Goal: Task Accomplishment & Management: Manage account settings

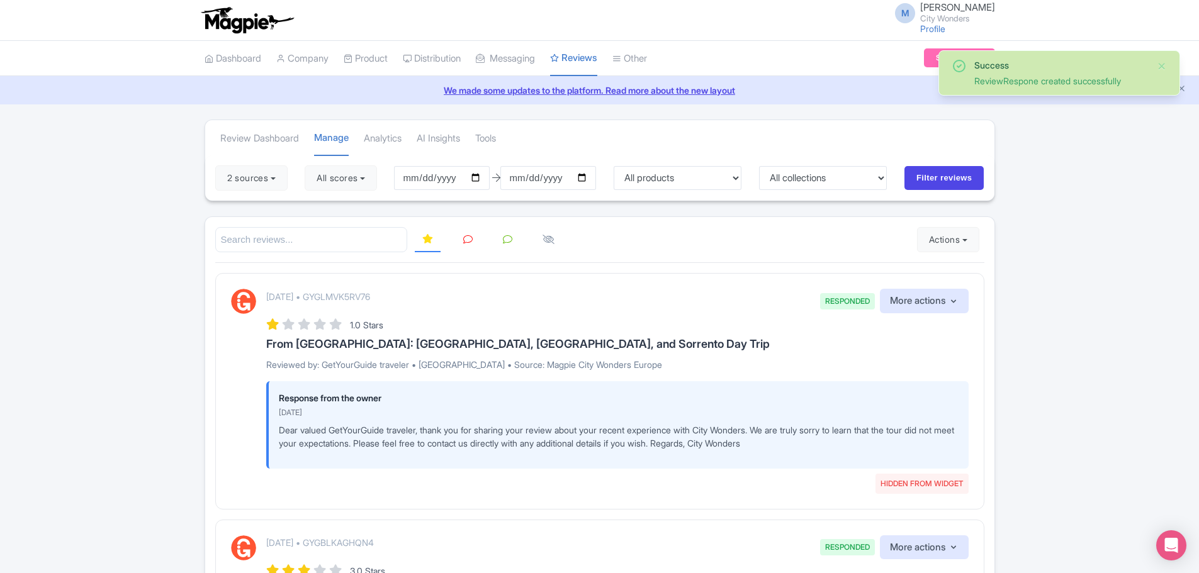
scroll to position [5, 0]
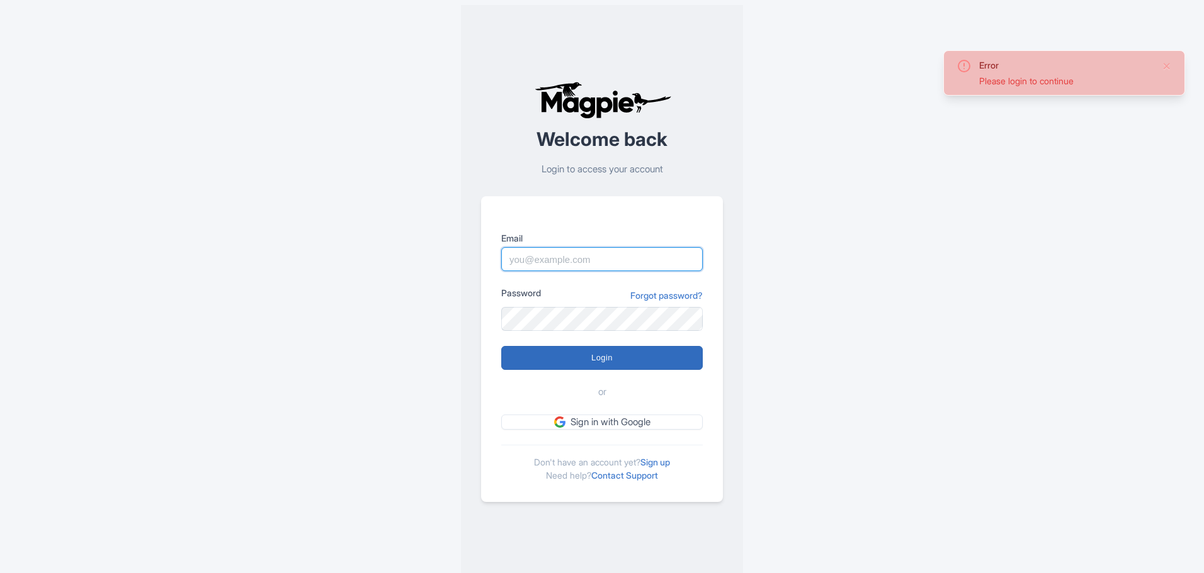
type input "marion.blanchot@citywonders.com"
click at [607, 360] on input "Login" at bounding box center [601, 358] width 201 height 24
type input "Logging in..."
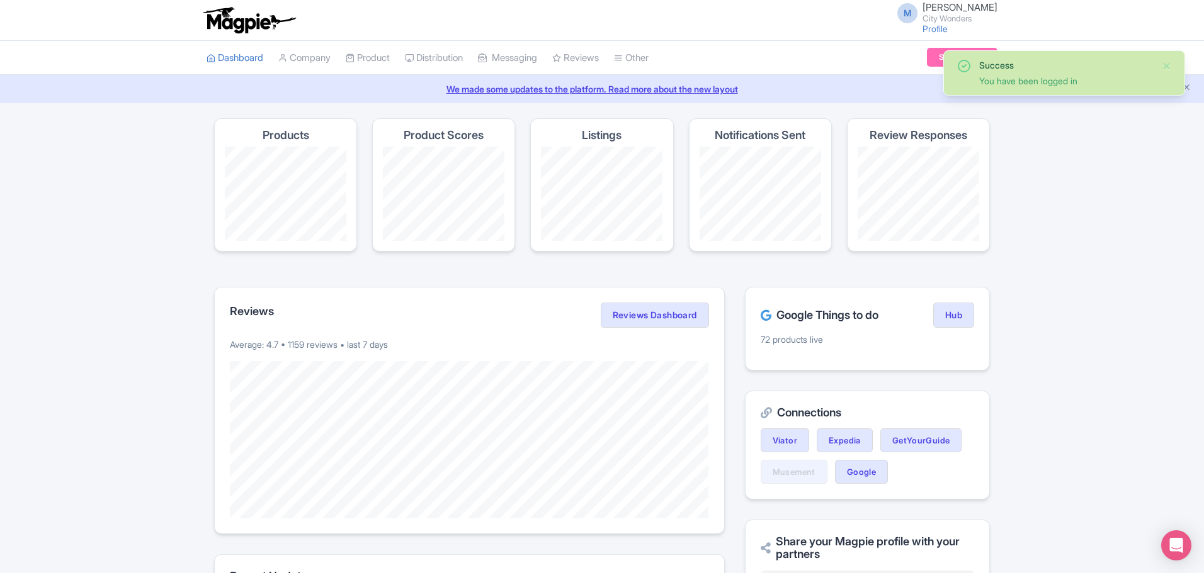
click at [1100, 144] on div "Success You have been logged in Magpie recommends Look into TUI Musement as a d…" at bounding box center [602, 512] width 1204 height 789
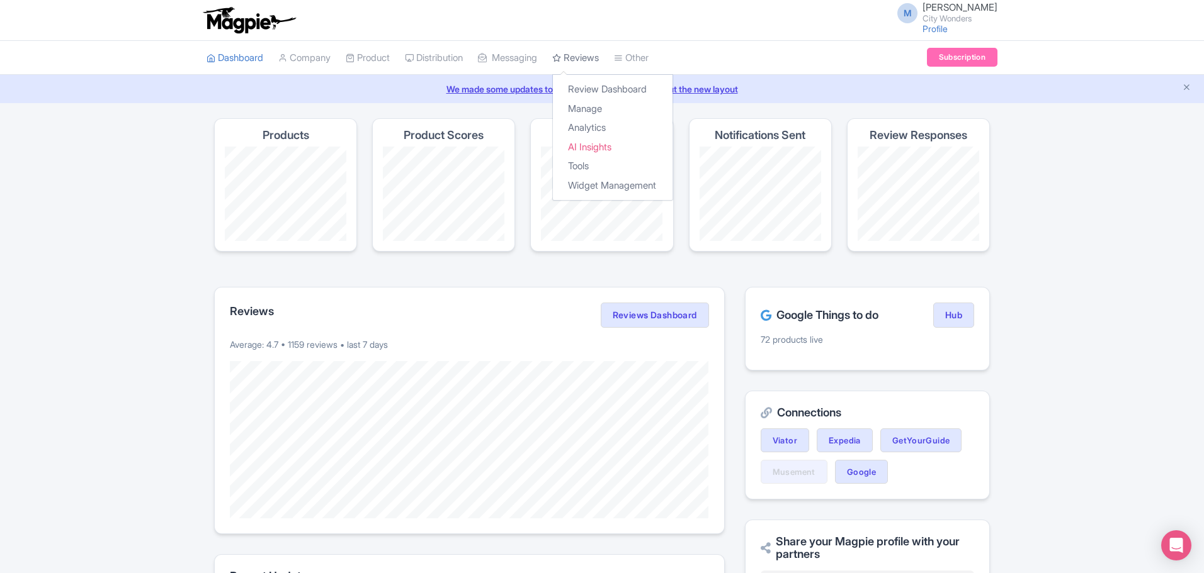
click at [594, 59] on link "Reviews" at bounding box center [575, 58] width 47 height 35
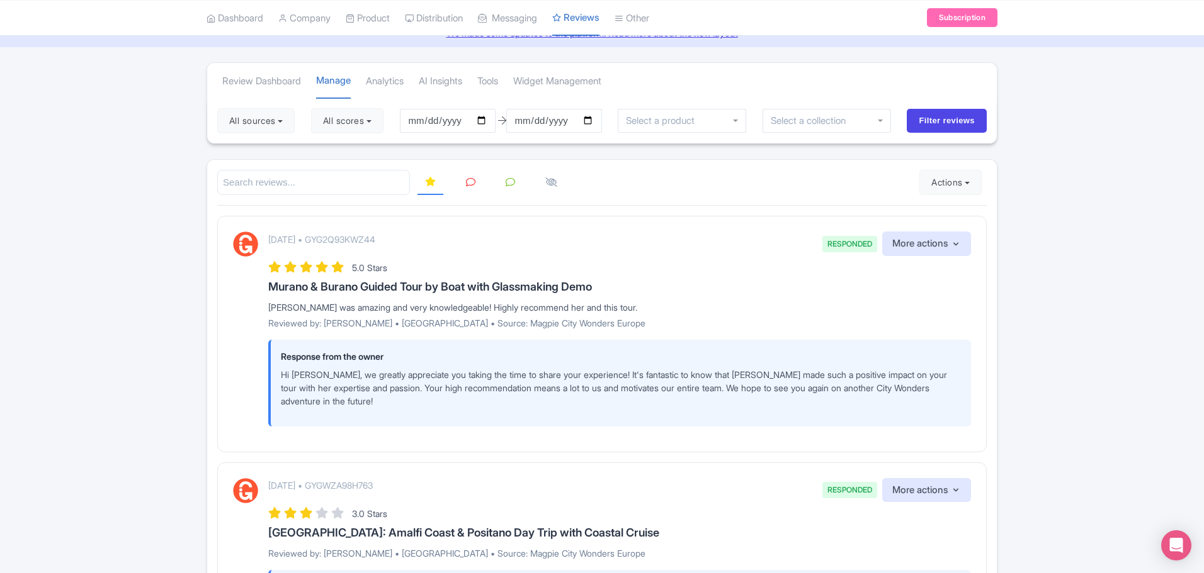
scroll to position [54, 0]
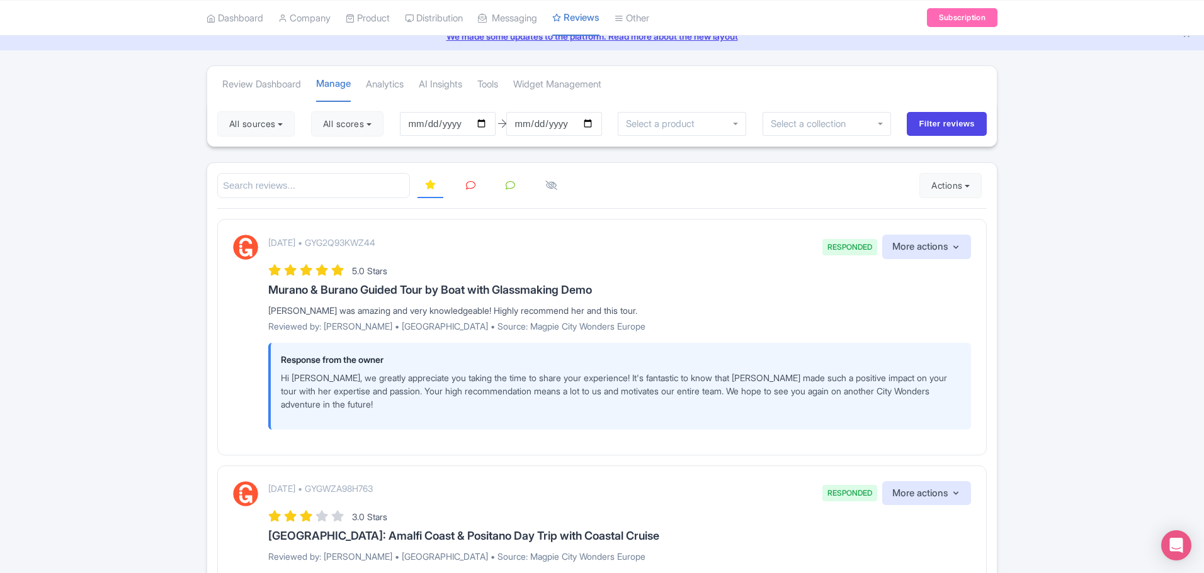
click at [471, 186] on icon at bounding box center [470, 185] width 9 height 9
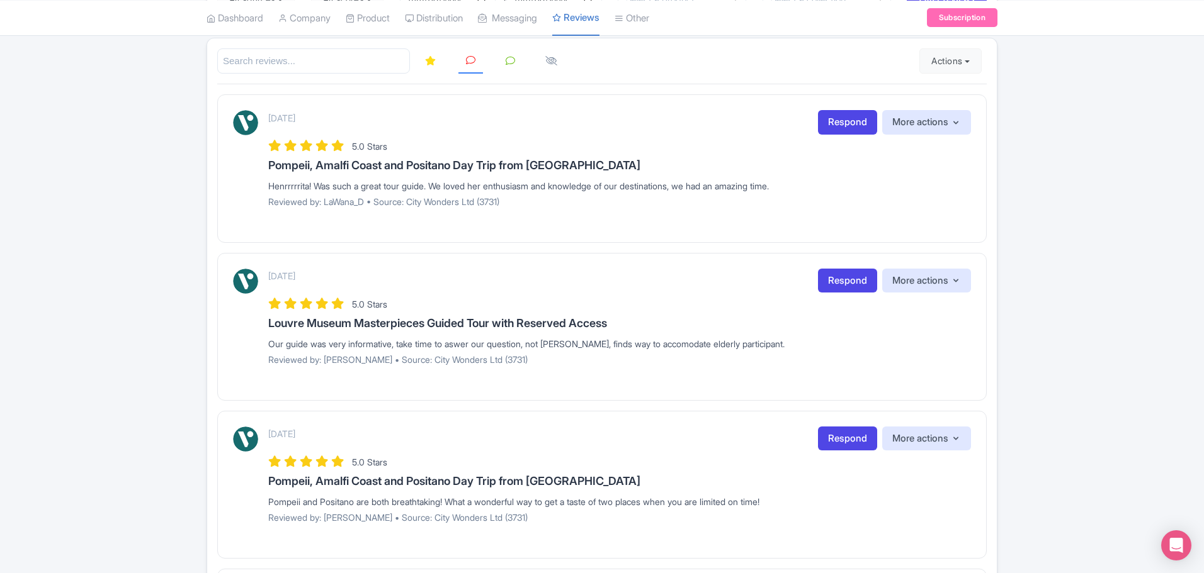
scroll to position [27, 0]
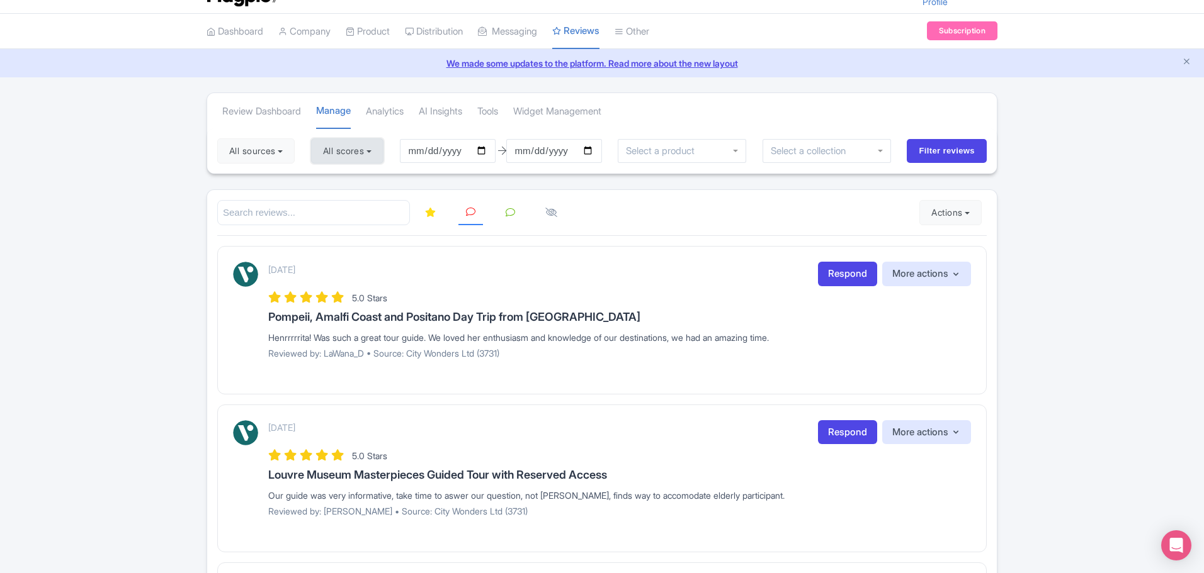
click at [381, 156] on button "All scores" at bounding box center [347, 150] width 72 height 25
click at [334, 259] on label "1 star" at bounding box center [345, 259] width 22 height 14
click at [334, 259] on input "1 star" at bounding box center [338, 256] width 8 height 8
checkbox input "false"
click at [334, 176] on label "5 stars" at bounding box center [348, 181] width 28 height 14
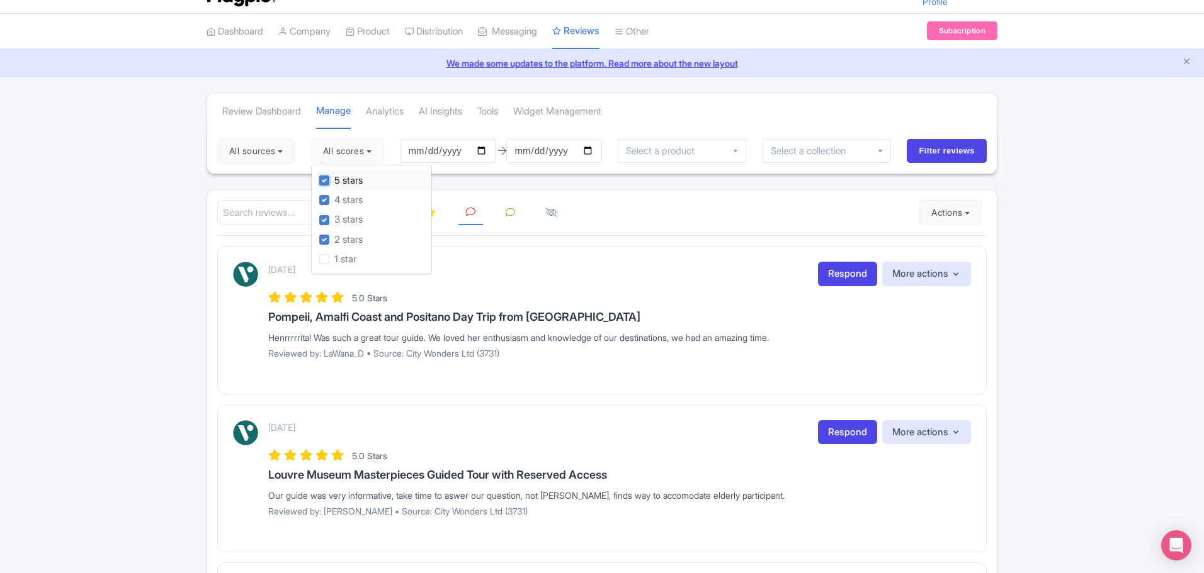
click at [334, 176] on input "5 stars" at bounding box center [338, 177] width 8 height 8
checkbox input "false"
drag, startPoint x: 326, startPoint y: 199, endPoint x: 327, endPoint y: 205, distance: 6.3
click at [334, 200] on label "4 stars" at bounding box center [348, 200] width 28 height 14
click at [334, 200] on input "4 stars" at bounding box center [338, 197] width 8 height 8
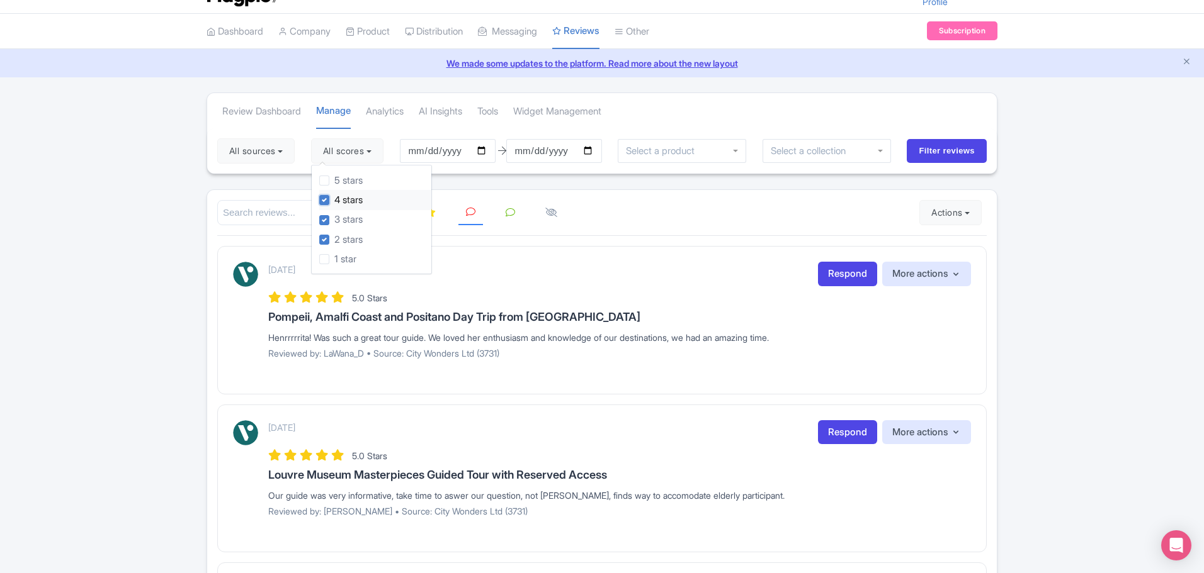
checkbox input "false"
drag, startPoint x: 328, startPoint y: 219, endPoint x: 325, endPoint y: 237, distance: 18.4
click at [334, 220] on label "3 stars" at bounding box center [348, 220] width 28 height 14
click at [334, 220] on input "3 stars" at bounding box center [338, 217] width 8 height 8
checkbox input "false"
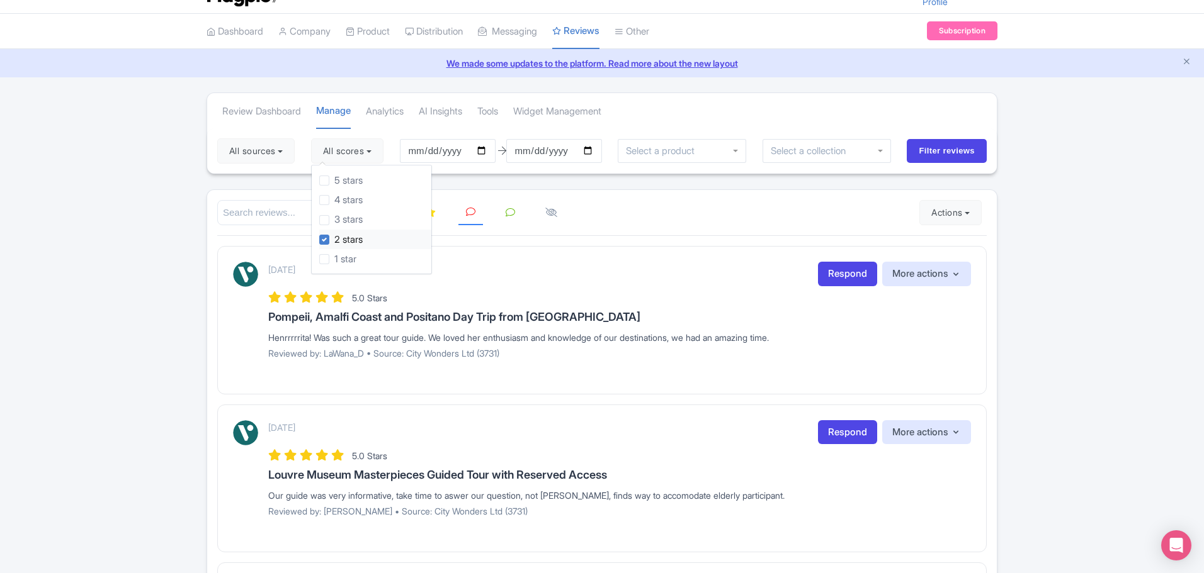
click at [334, 238] on label "2 stars" at bounding box center [348, 240] width 28 height 14
click at [334, 238] on input "2 stars" at bounding box center [338, 236] width 8 height 8
checkbox input "false"
click at [334, 256] on label "1 star" at bounding box center [345, 259] width 22 height 14
click at [334, 256] on input "1 star" at bounding box center [338, 256] width 8 height 8
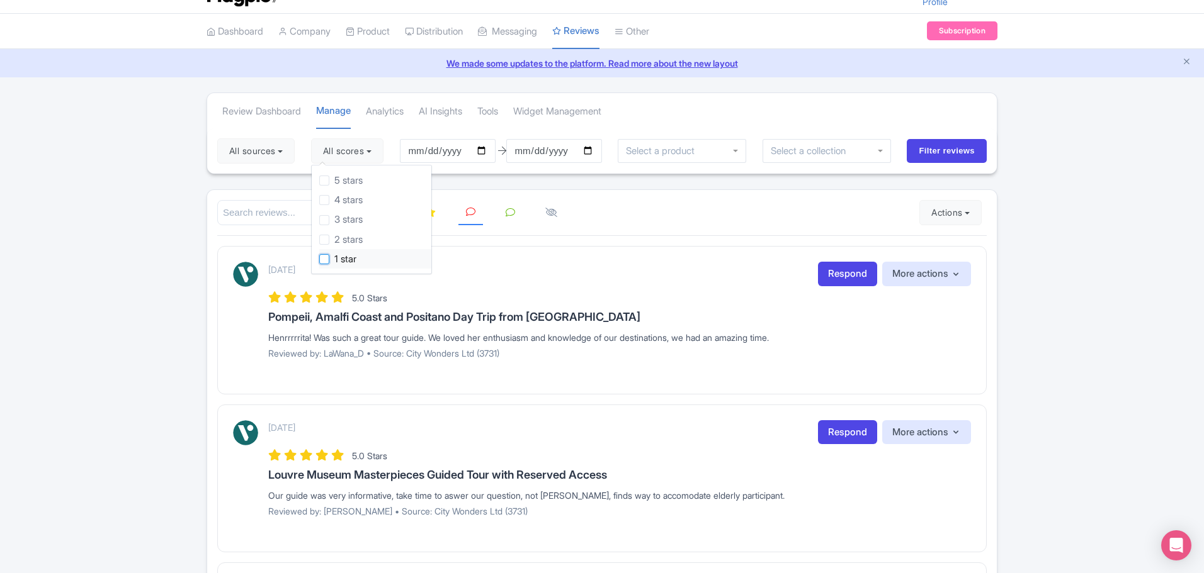
checkbox input "true"
click at [488, 152] on input "2025-06-01" at bounding box center [448, 151] width 96 height 24
type input "[DATE]"
click at [590, 152] on input "2025-08-31" at bounding box center [554, 151] width 96 height 24
type input "[DATE]"
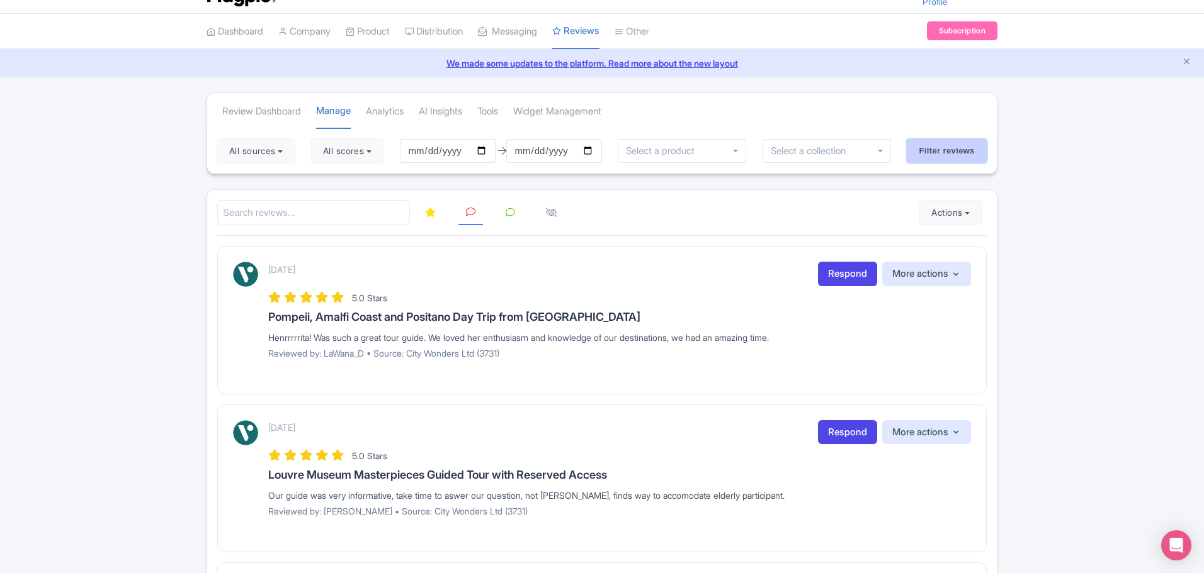
click at [945, 150] on input "Filter reviews" at bounding box center [946, 151] width 80 height 24
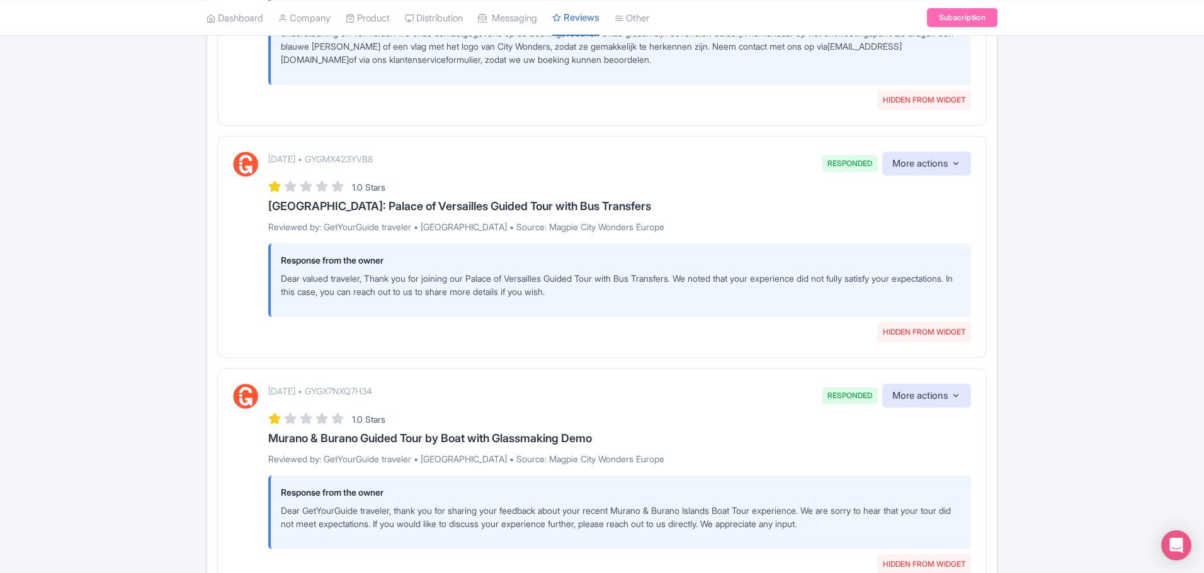
scroll to position [435, 0]
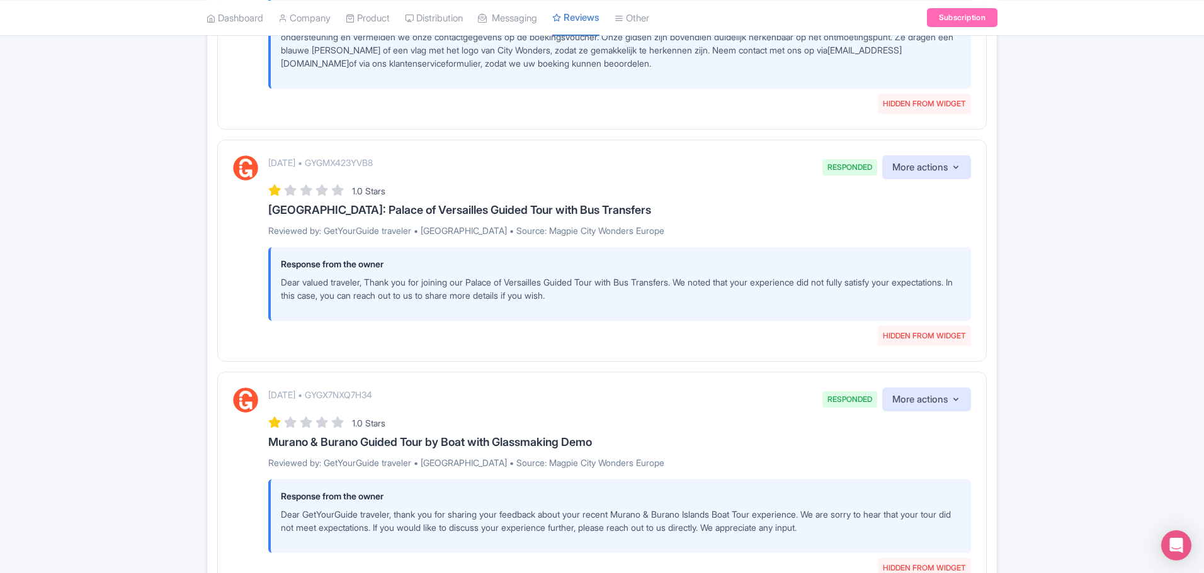
drag, startPoint x: 1200, startPoint y: 174, endPoint x: 1200, endPoint y: 166, distance: 8.2
drag, startPoint x: 1203, startPoint y: 159, endPoint x: 1166, endPoint y: 181, distance: 43.0
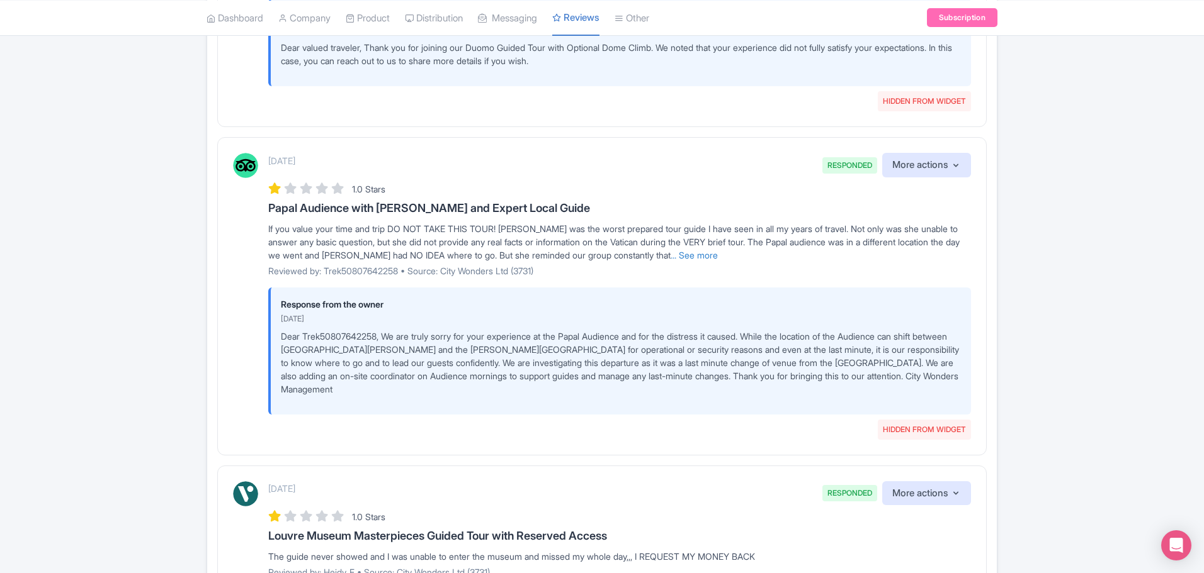
scroll to position [0, 0]
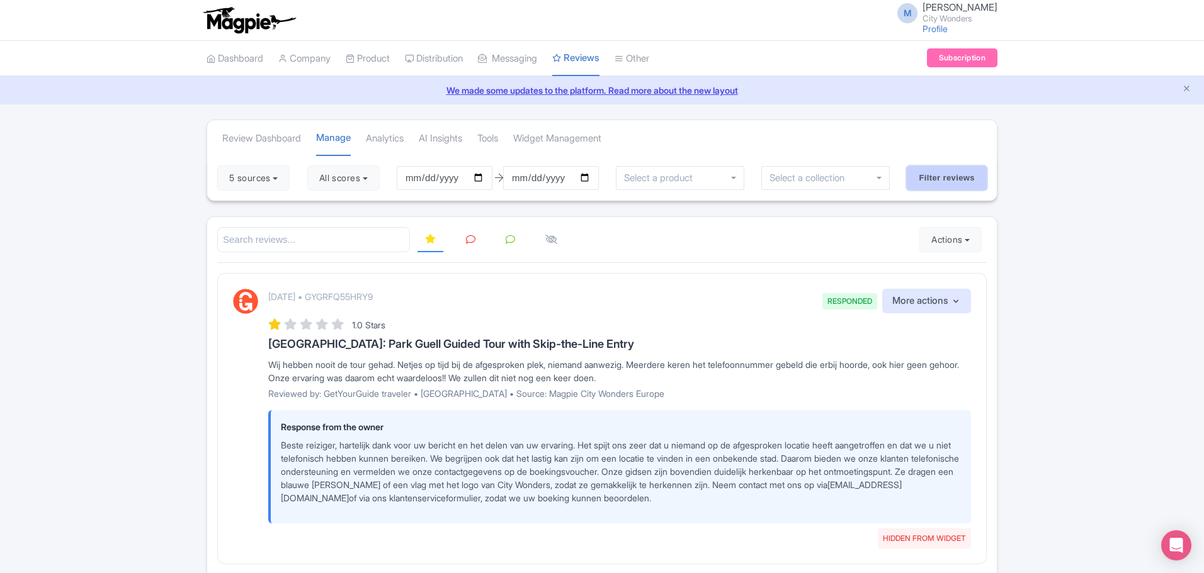
click at [927, 179] on input "Filter reviews" at bounding box center [946, 178] width 80 height 24
click at [466, 239] on icon at bounding box center [470, 239] width 9 height 9
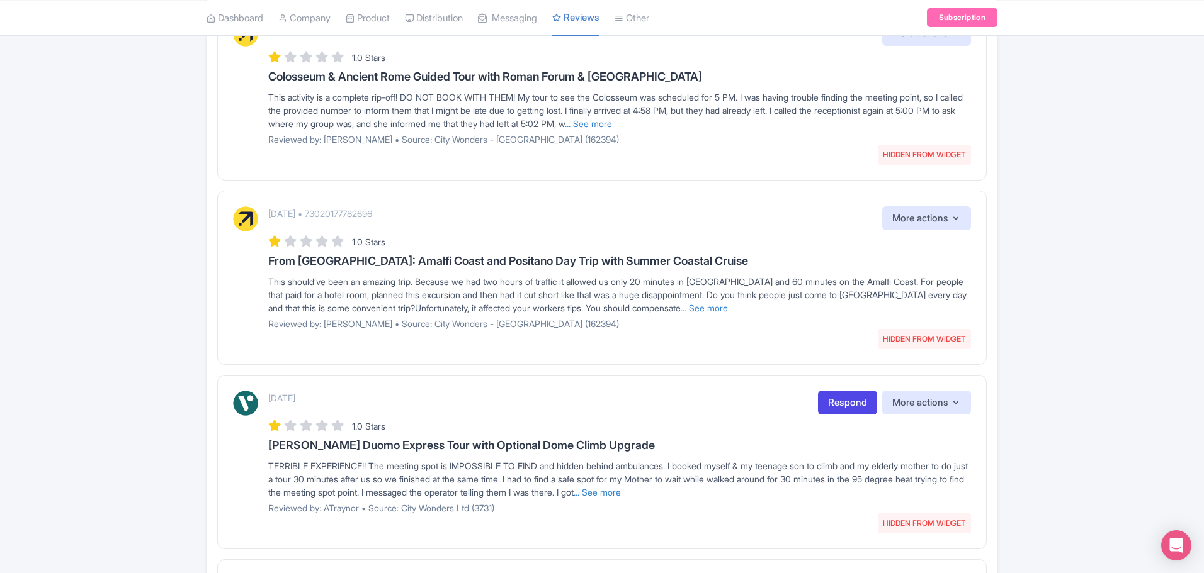
scroll to position [1532, 0]
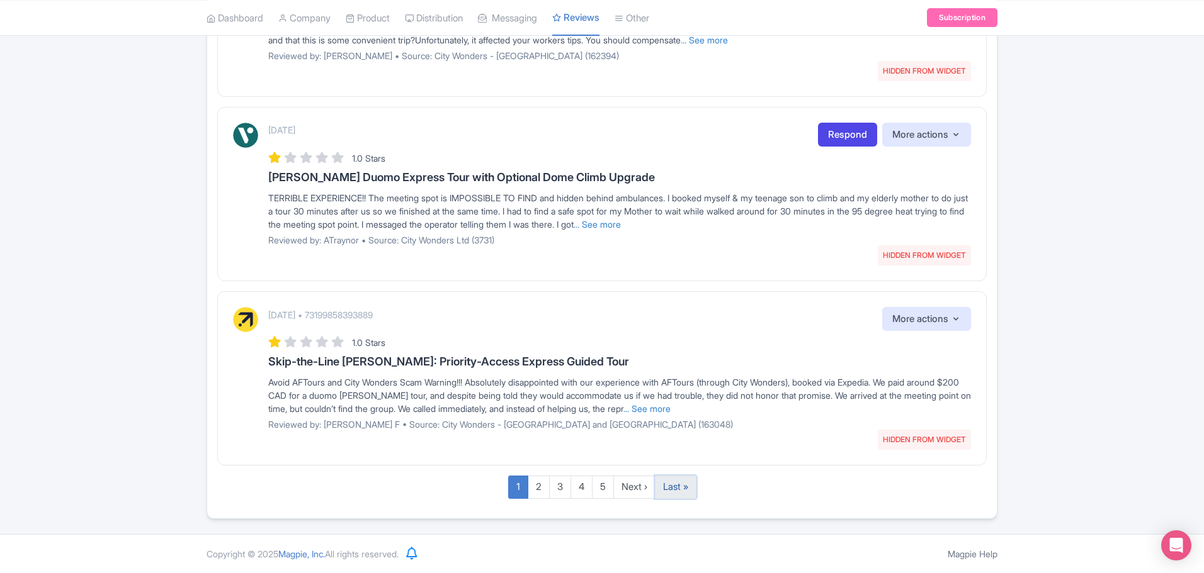
click at [677, 488] on link "Last »" at bounding box center [676, 487] width 42 height 23
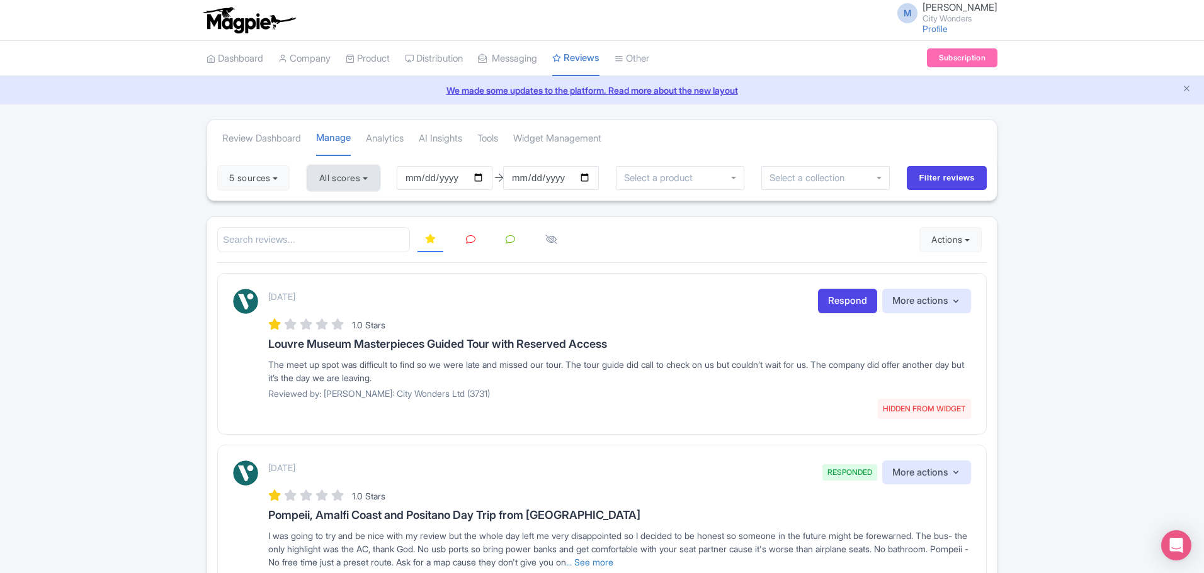
click at [376, 184] on button "All scores" at bounding box center [343, 178] width 72 height 25
click at [484, 320] on div "1.0 Stars" at bounding box center [619, 324] width 702 height 17
